Goal: Find specific page/section: Find specific page/section

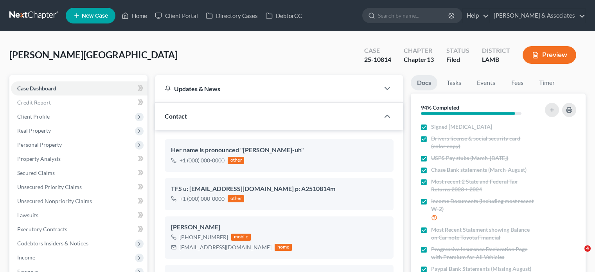
select select "8"
click at [141, 7] on ul "New Case Home Client Portal Directory Cases DebtorCC - No Result - See all resu…" at bounding box center [326, 15] width 520 height 20
click at [141, 13] on link "Home" at bounding box center [134, 16] width 33 height 14
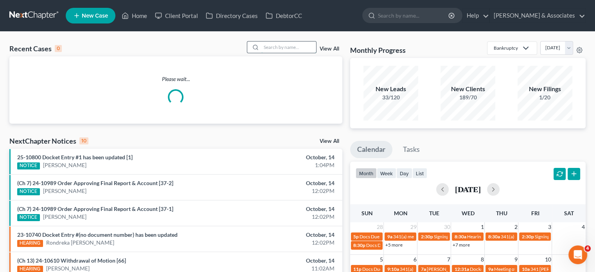
click at [279, 47] on input "search" at bounding box center [289, 46] width 55 height 11
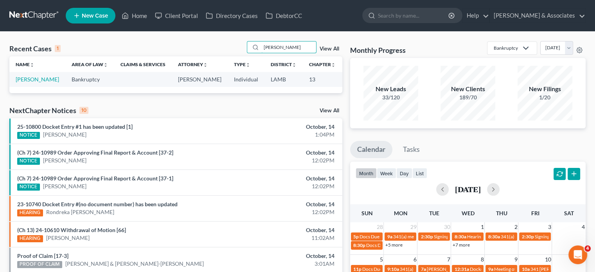
type input "[PERSON_NAME]"
click at [29, 83] on link "[PERSON_NAME]" at bounding box center [37, 79] width 43 height 7
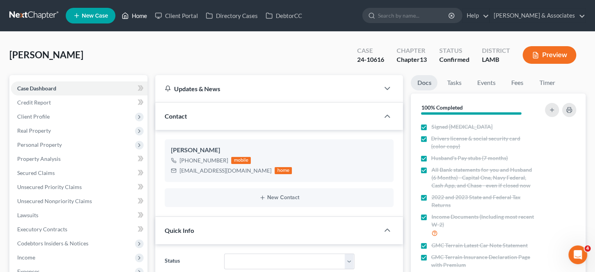
click at [144, 14] on link "Home" at bounding box center [134, 16] width 33 height 14
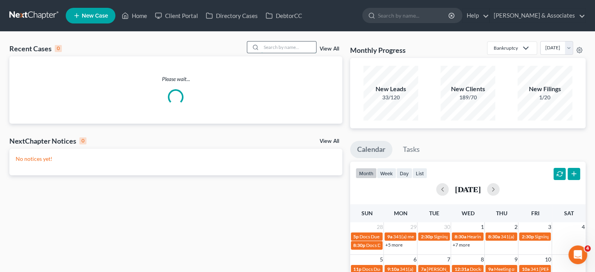
click at [295, 50] on input "search" at bounding box center [289, 46] width 55 height 11
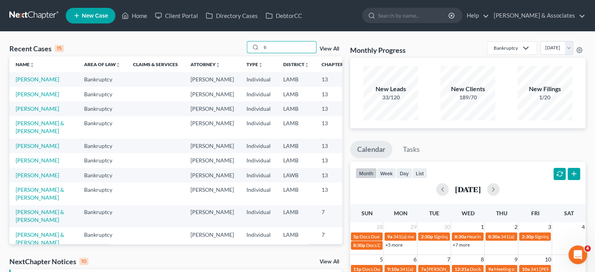
type input "t"
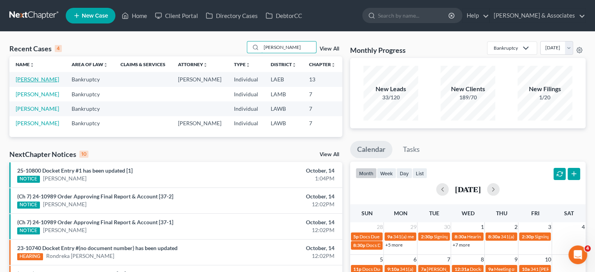
type input "[PERSON_NAME]"
click at [28, 80] on link "[PERSON_NAME]" at bounding box center [37, 79] width 43 height 7
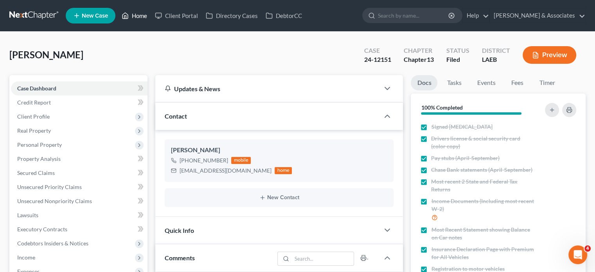
click at [132, 15] on link "Home" at bounding box center [134, 16] width 33 height 14
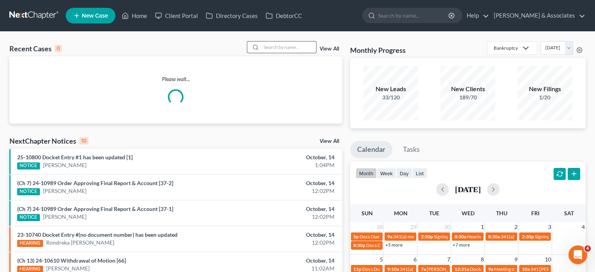
click at [284, 49] on input "search" at bounding box center [289, 46] width 55 height 11
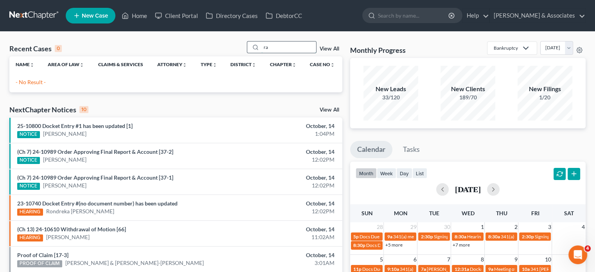
type input "r"
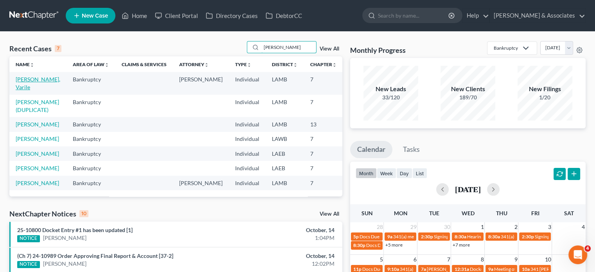
type input "[PERSON_NAME]"
click at [39, 81] on link "[PERSON_NAME], Varile" at bounding box center [38, 83] width 45 height 14
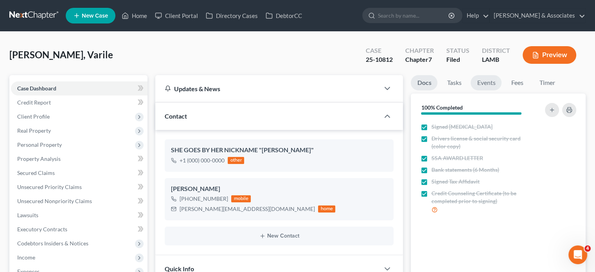
click at [487, 79] on link "Events" at bounding box center [486, 82] width 31 height 15
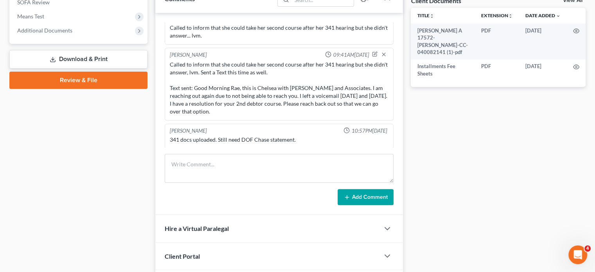
scroll to position [313, 0]
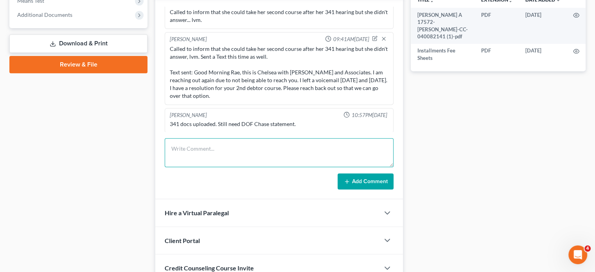
click at [236, 152] on textarea at bounding box center [279, 152] width 229 height 29
